Goal: Task Accomplishment & Management: Manage account settings

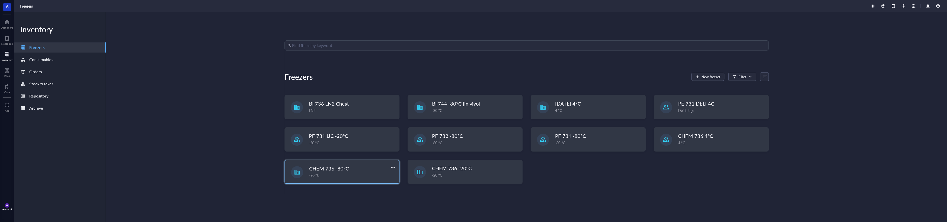
click at [349, 177] on div "-80 °C" at bounding box center [352, 175] width 87 height 6
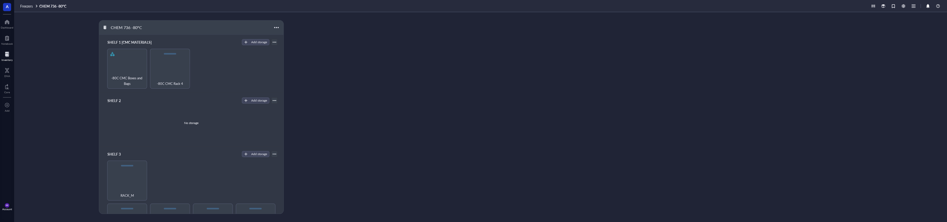
click at [56, 7] on link "CHEM 736 -80°C" at bounding box center [53, 6] width 28 height 5
click at [30, 6] on span "Freezers" at bounding box center [26, 6] width 13 height 5
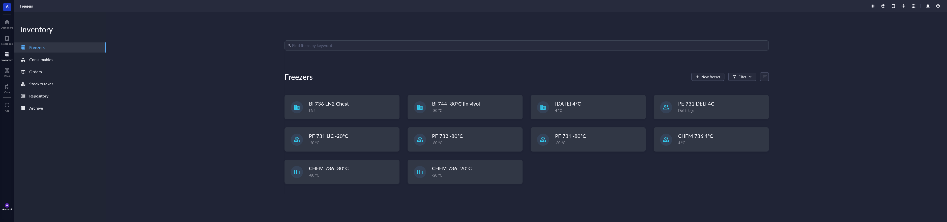
click at [341, 43] on input "search" at bounding box center [529, 46] width 474 height 10
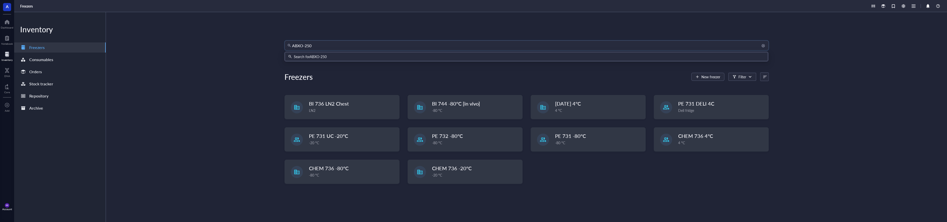
type input "ABXO-2504"
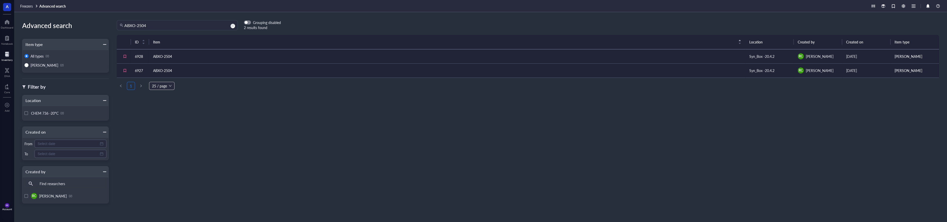
click at [260, 61] on td "ABXO-2504" at bounding box center [447, 56] width 596 height 14
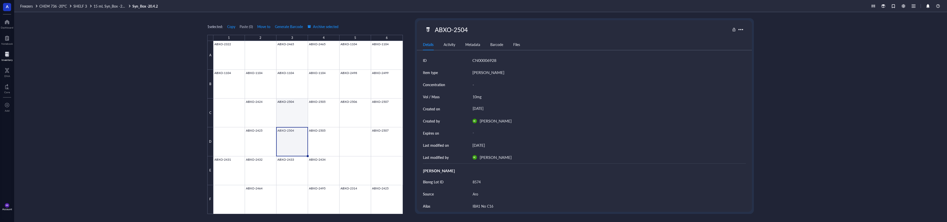
click at [295, 113] on div at bounding box center [307, 127] width 189 height 173
click at [328, 112] on div at bounding box center [307, 127] width 189 height 173
click at [353, 109] on div at bounding box center [307, 127] width 189 height 173
click at [394, 109] on div at bounding box center [307, 127] width 189 height 173
click at [262, 28] on span "Move to" at bounding box center [263, 26] width 13 height 4
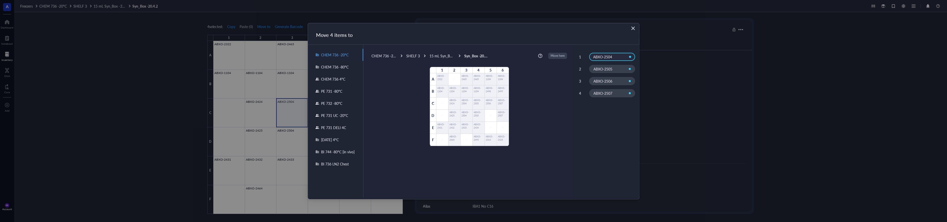
click at [343, 70] on div "CHEM 736 -80°C" at bounding box center [335, 67] width 55 height 12
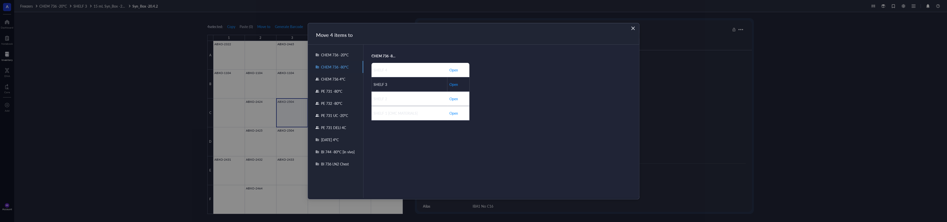
click at [457, 85] on span "Open" at bounding box center [453, 84] width 9 height 6
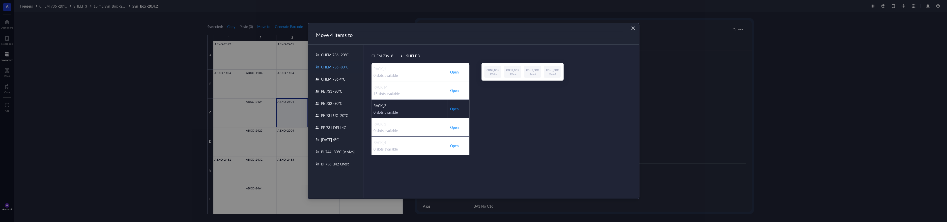
click at [458, 109] on span "Open" at bounding box center [454, 108] width 9 height 5
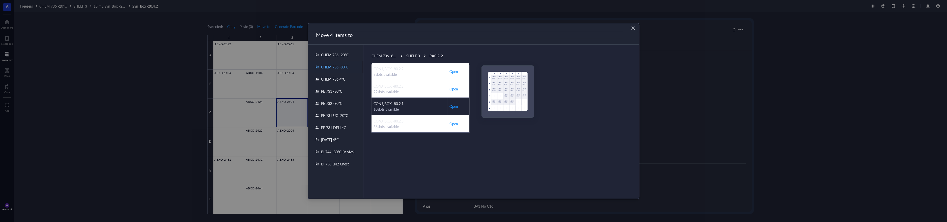
click at [459, 104] on td "Open" at bounding box center [458, 105] width 22 height 17
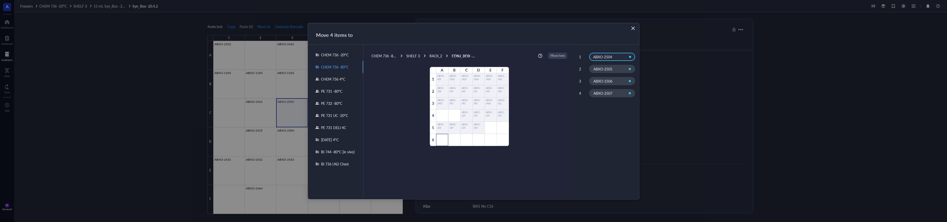
click at [440, 142] on div at bounding box center [442, 140] width 12 height 12
click at [451, 140] on div at bounding box center [454, 140] width 12 height 12
click at [463, 140] on div at bounding box center [466, 140] width 12 height 12
click at [476, 140] on div at bounding box center [478, 140] width 12 height 12
click at [565, 54] on button "Move here" at bounding box center [558, 56] width 18 height 6
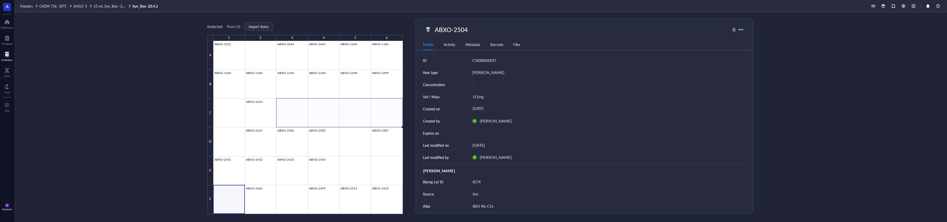
click at [6, 60] on div "Inventory" at bounding box center [7, 59] width 11 height 3
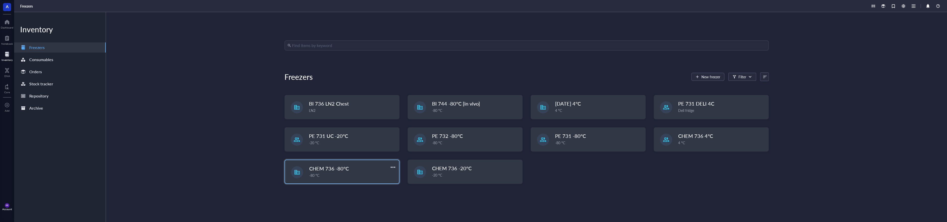
click at [325, 172] on div "-80 °C" at bounding box center [352, 175] width 87 height 6
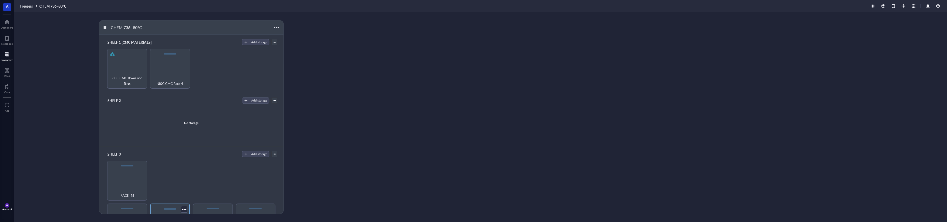
scroll to position [82, 0]
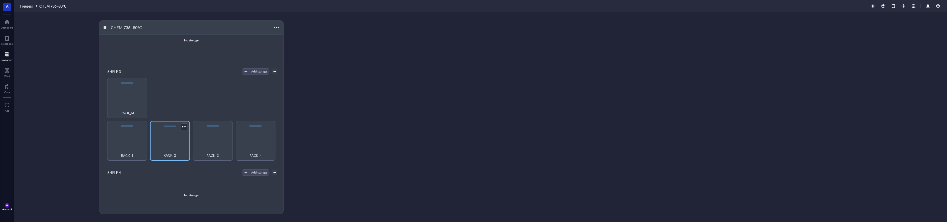
click at [167, 143] on div "RACK_2" at bounding box center [170, 141] width 40 height 40
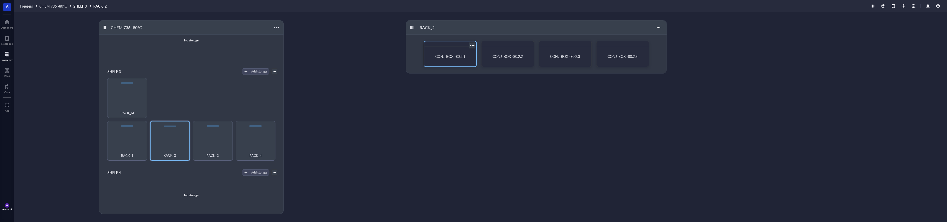
click at [465, 54] on div "CONJ_BOX -80.2.1" at bounding box center [450, 56] width 48 height 16
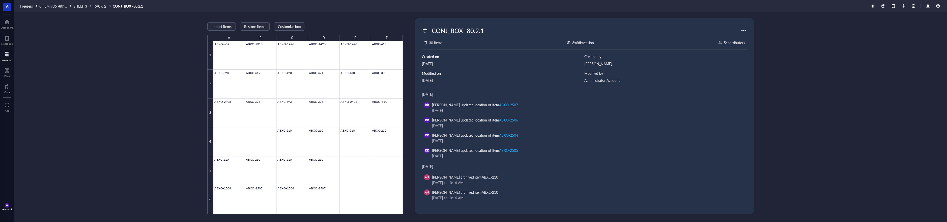
click at [210, 206] on div "6" at bounding box center [210, 199] width 6 height 29
click at [229, 196] on div at bounding box center [307, 127] width 189 height 173
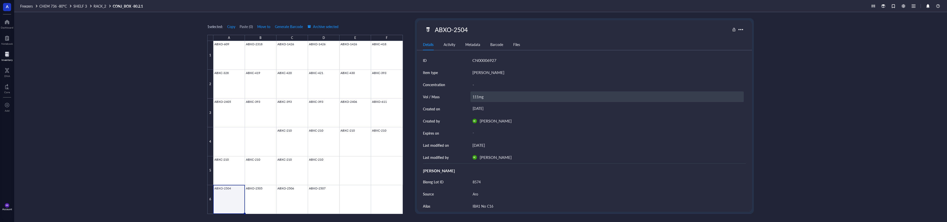
click at [487, 97] on div "111mg" at bounding box center [607, 96] width 274 height 11
type input "1"
type input "5"
type input "60 mg"
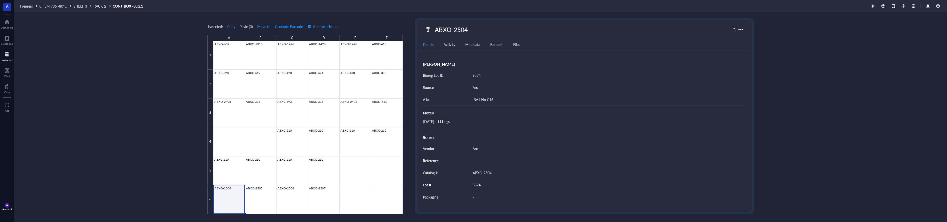
scroll to position [113, 0]
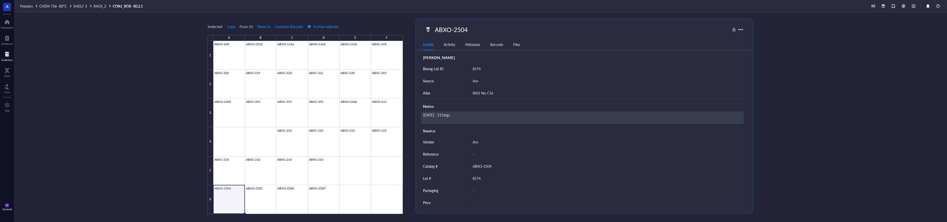
drag, startPoint x: 510, startPoint y: 109, endPoint x: 511, endPoint y: 112, distance: 3.1
click at [510, 109] on div "Notes" at bounding box center [584, 105] width 323 height 12
click at [511, 117] on div "[DATE] - 111mgs" at bounding box center [582, 117] width 323 height 12
type textarea "[DATE] - 111mgs [DATE] - 50 mg consumed by [PERSON_NAME]"
click at [505, 125] on textarea "[DATE] - 111mgs [DATE] - 50 mg consumed by [PERSON_NAME]" at bounding box center [493, 119] width 145 height 16
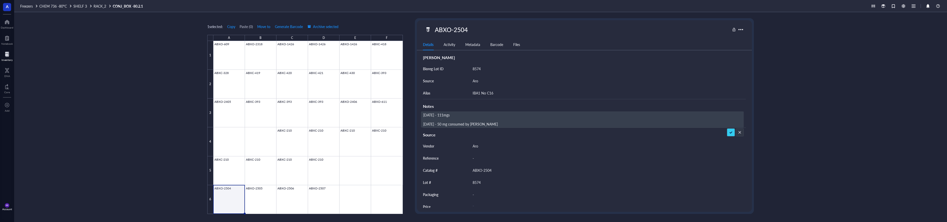
click at [505, 125] on textarea "[DATE] - 111mgs [DATE] - 50 mg consumed by [PERSON_NAME]" at bounding box center [493, 119] width 145 height 16
click at [504, 125] on textarea "[DATE] - 111mgs [DATE] - 50 mg consumed by [PERSON_NAME]" at bounding box center [493, 119] width 145 height 16
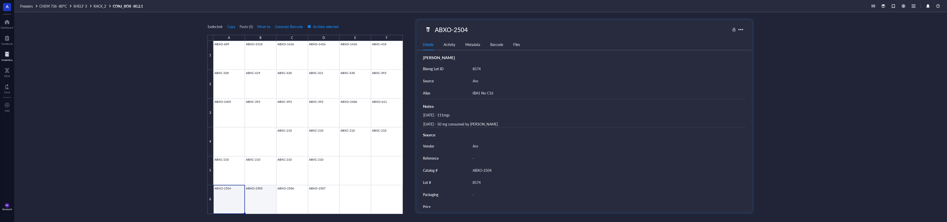
click at [250, 203] on div at bounding box center [307, 127] width 189 height 173
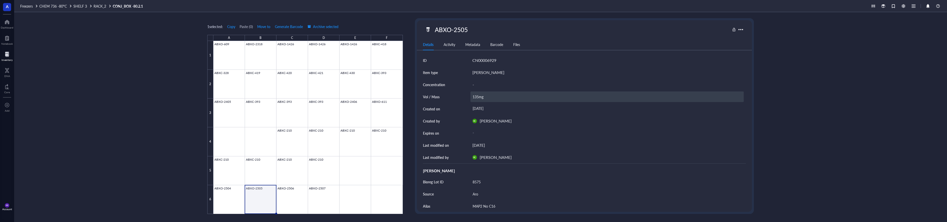
click at [480, 96] on div "135mg" at bounding box center [607, 96] width 274 height 11
click at [477, 94] on input "135mg" at bounding box center [607, 97] width 273 height 10
click at [478, 96] on input "135mg" at bounding box center [607, 97] width 273 height 10
type input "85 mg"
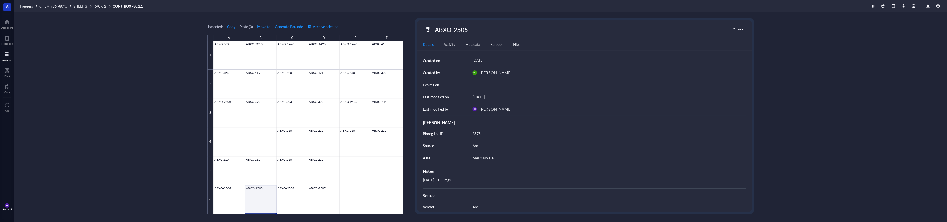
scroll to position [60, 0]
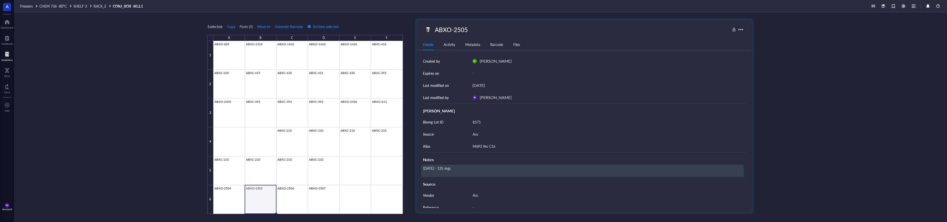
click at [483, 167] on div "[DATE] - 135 mgs" at bounding box center [582, 170] width 323 height 12
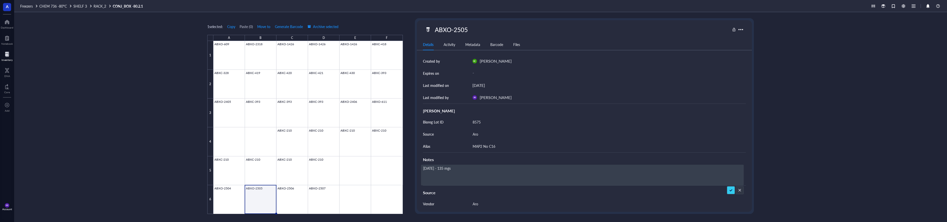
type textarea "[DATE] - 135 mgs [DATE] - 50 mg consumed by [PERSON_NAME]"
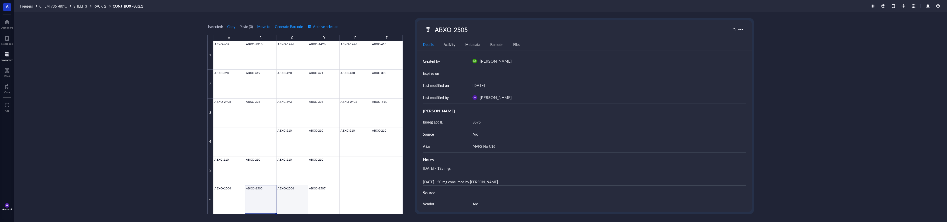
click at [297, 200] on div at bounding box center [307, 127] width 189 height 173
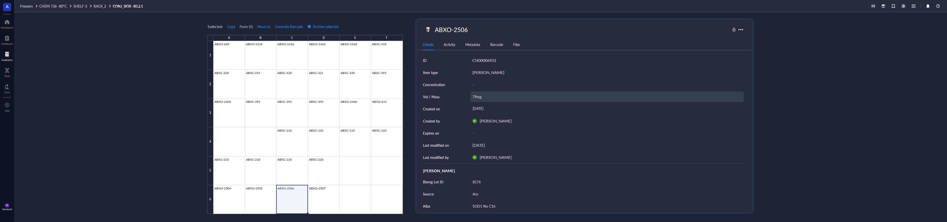
click at [499, 99] on div "79mg" at bounding box center [607, 96] width 274 height 11
drag, startPoint x: 475, startPoint y: 95, endPoint x: 461, endPoint y: 96, distance: 14.1
click at [471, 96] on input "79mg" at bounding box center [607, 97] width 273 height 10
type input "30 mg"
click at [727, 105] on div "[DATE]" at bounding box center [607, 108] width 274 height 9
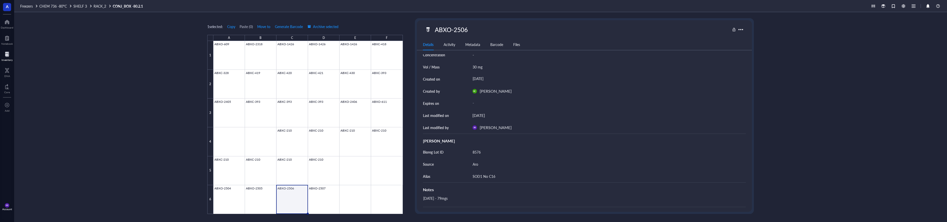
scroll to position [113, 0]
click at [498, 110] on div "Notes" at bounding box center [584, 105] width 323 height 12
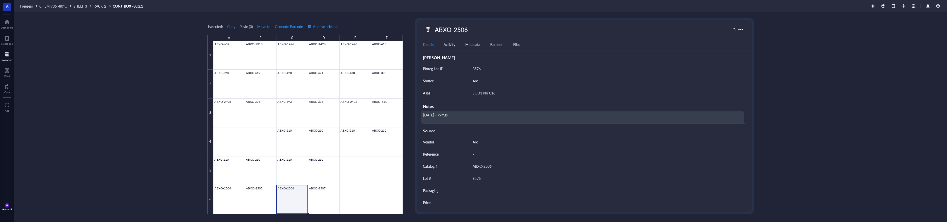
click at [499, 117] on div "[DATE] - 79mgs" at bounding box center [582, 117] width 323 height 12
type textarea "[DATE] - 79mgs [DATE] - 50 mg consumed by [PERSON_NAME]"
click at [723, 133] on div "Source" at bounding box center [584, 135] width 323 height 6
click at [314, 199] on div at bounding box center [307, 127] width 189 height 173
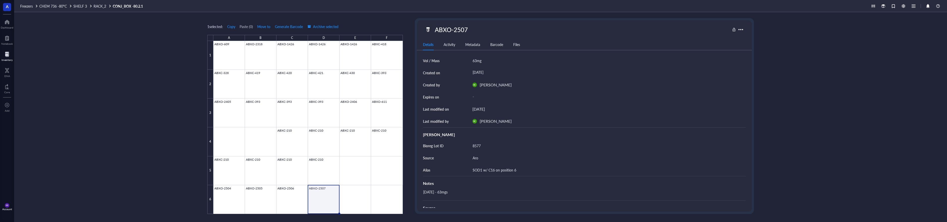
scroll to position [23, 0]
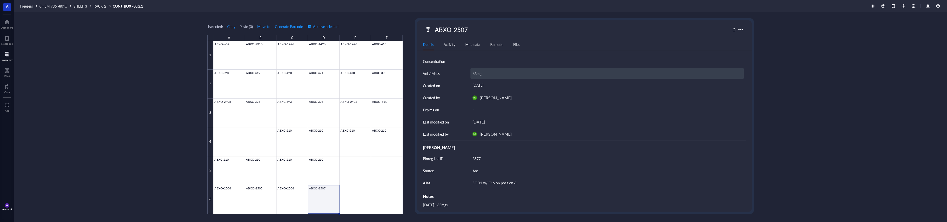
click at [496, 70] on div "63mg" at bounding box center [607, 73] width 274 height 11
drag, startPoint x: 477, startPoint y: 72, endPoint x: 454, endPoint y: 73, distance: 23.2
click at [471, 73] on input "63mg" at bounding box center [607, 73] width 273 height 10
type input "20 mg"
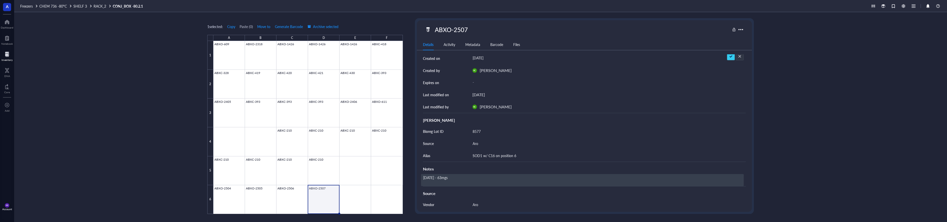
scroll to position [53, 0]
click at [505, 174] on div "[DATE] - 63mgs" at bounding box center [582, 177] width 323 height 12
type textarea "[DATE] - 63mgs"
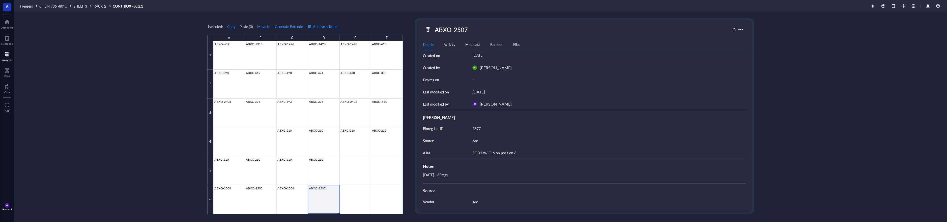
click at [502, 175] on div "[DATE] - 63mgs" at bounding box center [582, 177] width 323 height 12
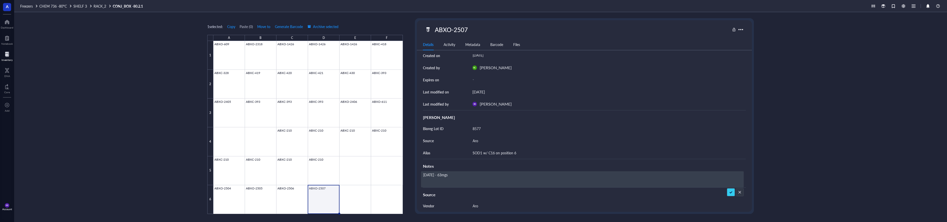
type textarea "[DATE] - 63mgs [DATE] - 50 mg consumed by [PERSON_NAME]"
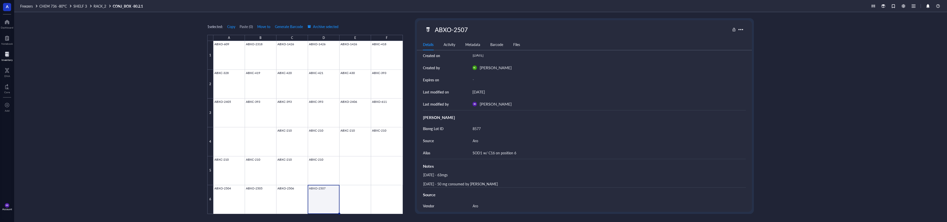
scroll to position [0, 0]
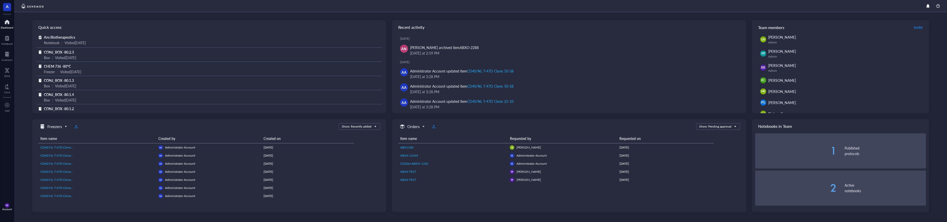
click at [9, 207] on span "RR" at bounding box center [7, 205] width 5 height 5
click at [8, 206] on span "RR" at bounding box center [7, 205] width 2 height 2
click at [8, 204] on span "RR" at bounding box center [7, 205] width 2 height 2
click at [27, 188] on link "Account settings" at bounding box center [35, 187] width 33 height 9
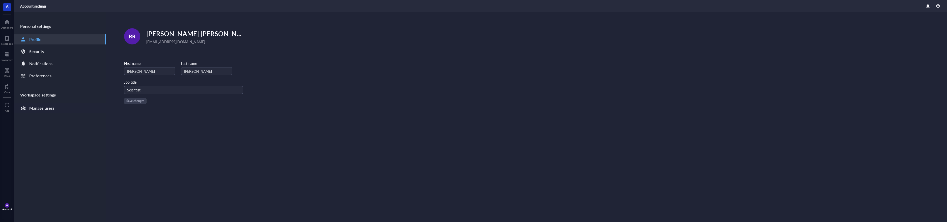
click at [59, 104] on div "Manage users" at bounding box center [60, 108] width 92 height 10
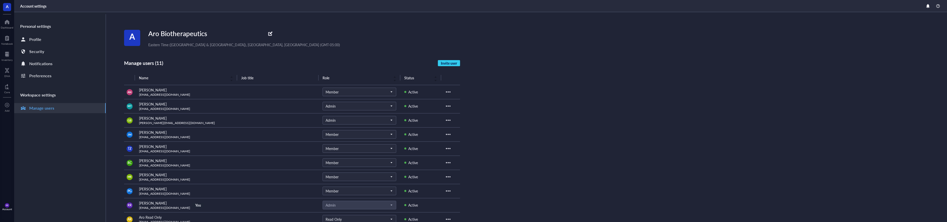
scroll to position [48, 0]
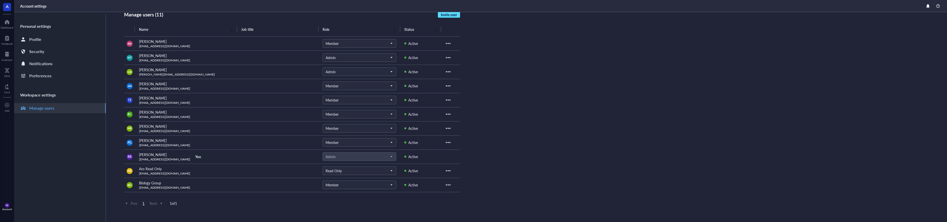
click at [447, 17] on button "Invite user" at bounding box center [449, 15] width 22 height 6
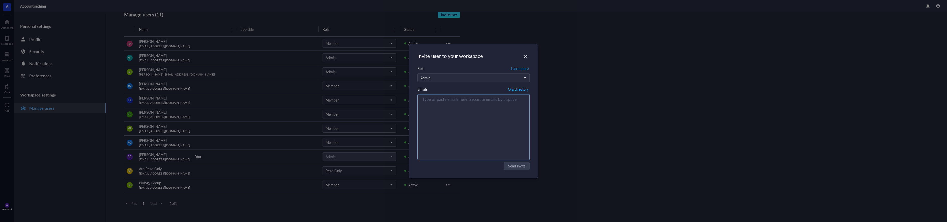
click at [471, 111] on div "Type or paste emails here. Separate emails by a space." at bounding box center [473, 126] width 107 height 63
click at [472, 78] on div "Admin" at bounding box center [470, 78] width 100 height 6
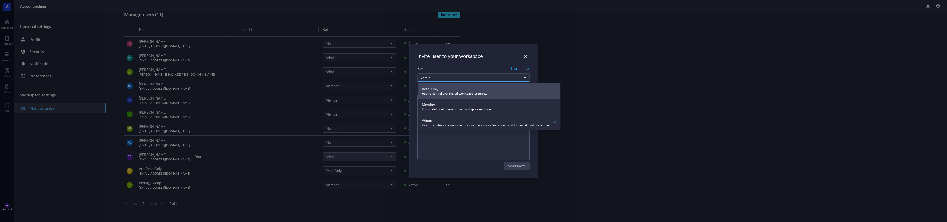
click at [465, 104] on div "Member" at bounding box center [457, 105] width 71 height 6
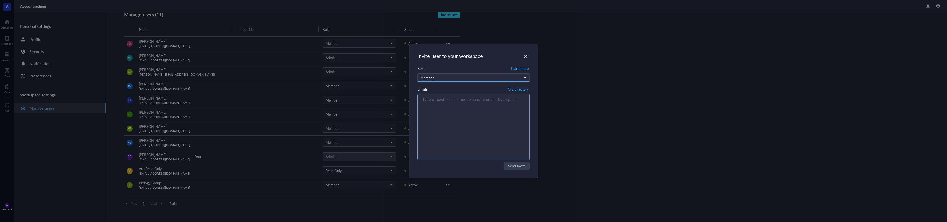
click at [465, 103] on div "Type or paste emails here. Separate emails by a space." at bounding box center [473, 126] width 107 height 63
click at [439, 118] on div "Type or paste emails here. Separate emails by a space." at bounding box center [473, 126] width 107 height 63
click at [438, 105] on div "Type or paste emails here. Separate emails by a space." at bounding box center [473, 126] width 107 height 63
paste input "immuno@arobiotx.com"
type input "immuno@arobiotx.com"
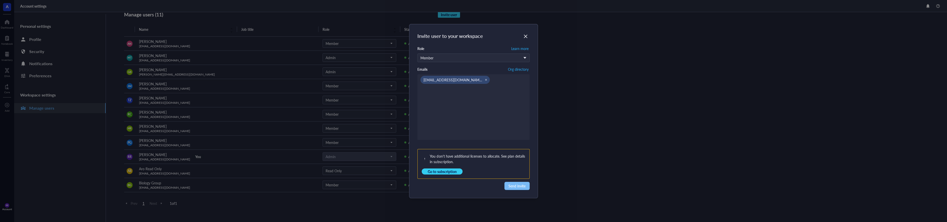
click at [519, 187] on span "Send invite" at bounding box center [516, 186] width 17 height 6
